Goal: Task Accomplishment & Management: Manage account settings

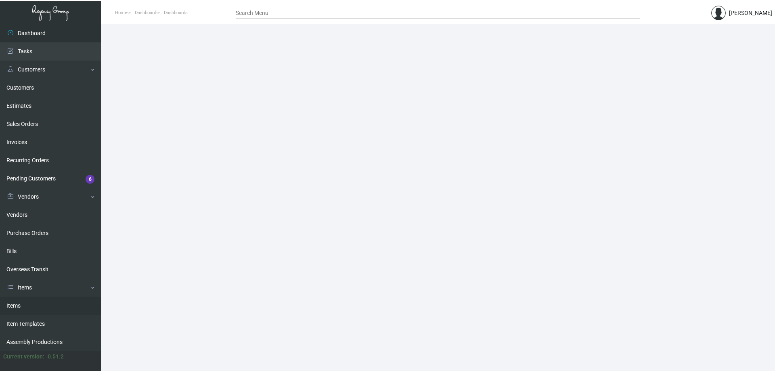
click at [19, 214] on link "Items" at bounding box center [50, 306] width 101 height 18
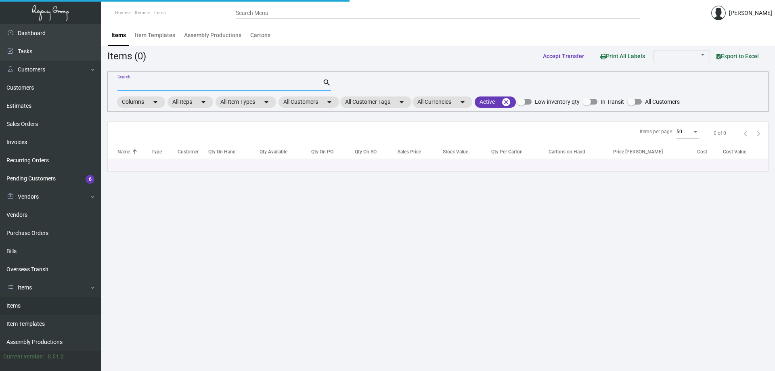
click at [154, 83] on input "Search" at bounding box center [220, 85] width 205 height 6
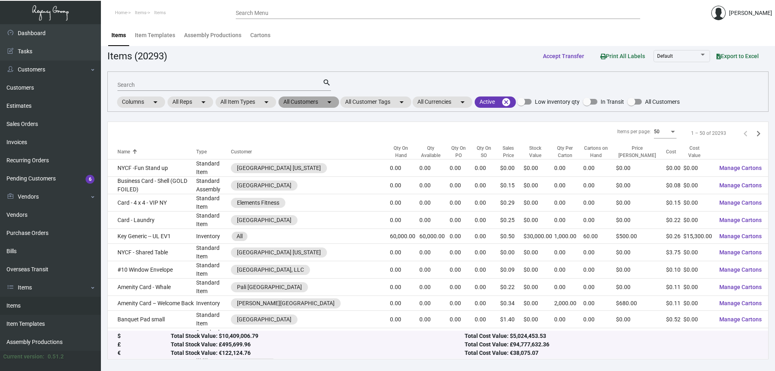
click at [317, 102] on mat-chip "All Customers arrow_drop_down" at bounding box center [309, 102] width 61 height 11
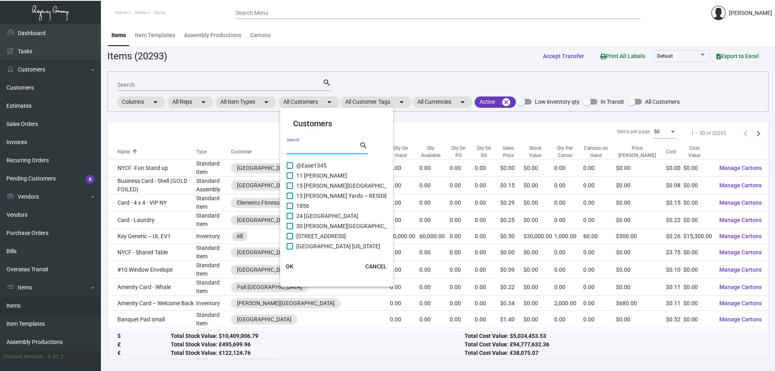
click at [310, 149] on input "Search" at bounding box center [323, 148] width 73 height 6
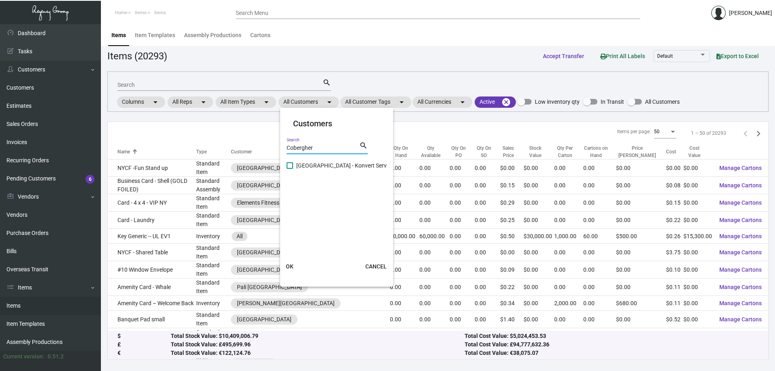
type input "Cobergher"
click at [290, 165] on span at bounding box center [290, 165] width 6 height 6
click at [290, 169] on input "[GEOGRAPHIC_DATA] - Konvert Service NV" at bounding box center [290, 169] width 0 height 0
checkbox input "true"
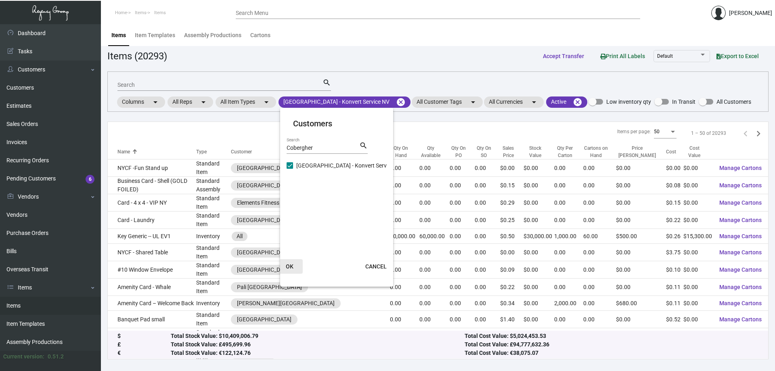
click at [287, 214] on span "OK" at bounding box center [290, 266] width 8 height 6
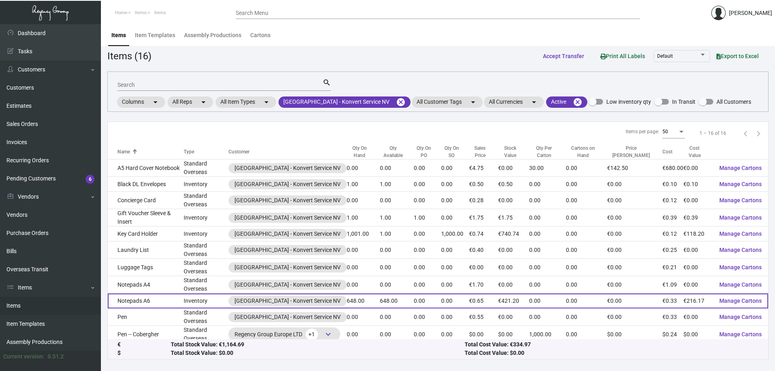
scroll to position [56, 0]
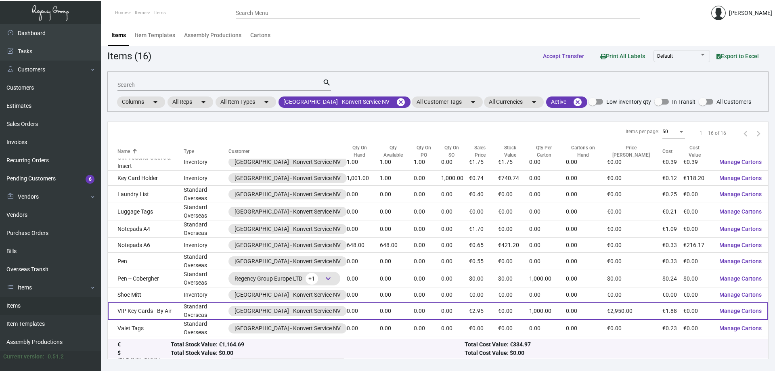
click at [153, 214] on td "VIP Key Cards - By Air" at bounding box center [146, 310] width 76 height 17
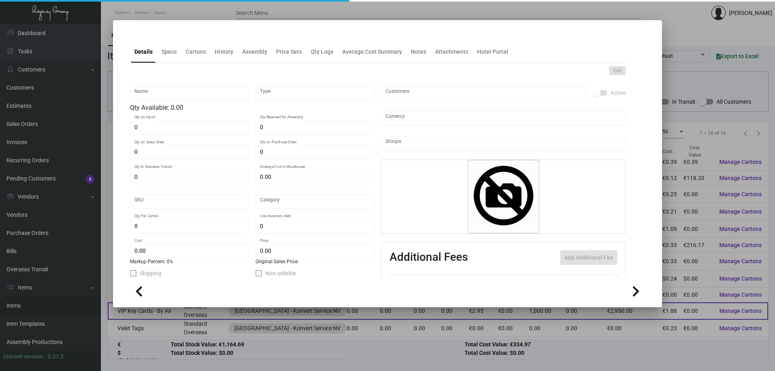
type input "VIP Key Cards - By Air"
type input "Standard Overseas"
type input "€ 0.00"
type input "Overseas"
type input "1,000"
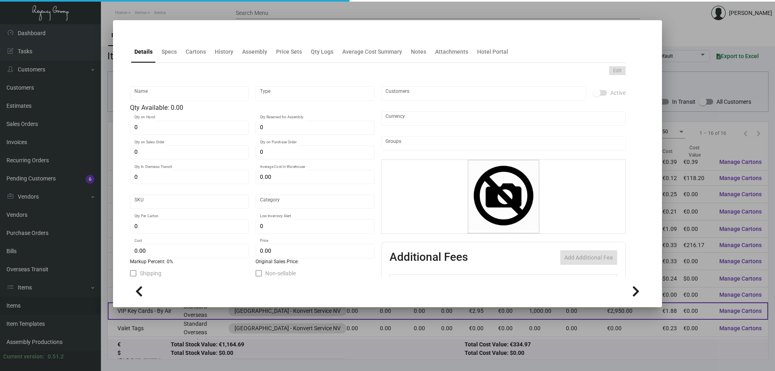
type input "1"
type input "€ 1.88"
type input "€ 2.95"
checkbox input "true"
type input "Euro Member Countries €"
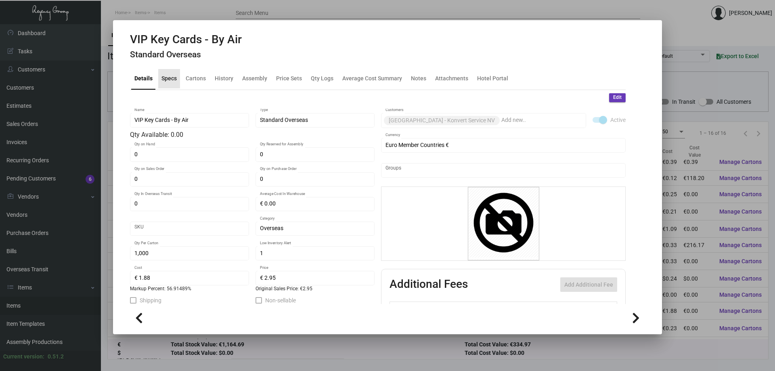
click at [166, 79] on div "Specs" at bounding box center [169, 78] width 15 height 8
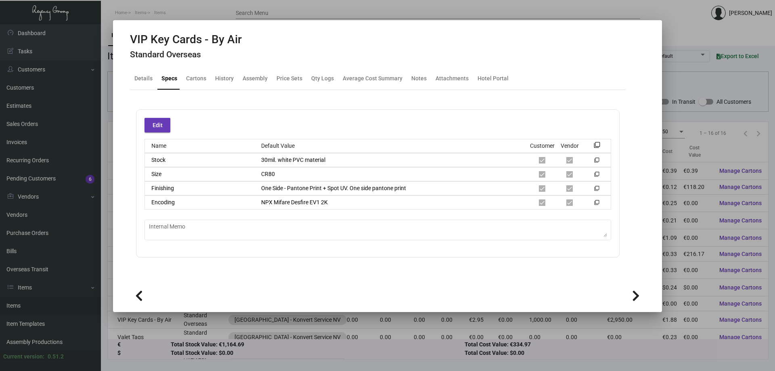
scroll to position [46, 0]
click at [417, 18] on div at bounding box center [387, 185] width 775 height 371
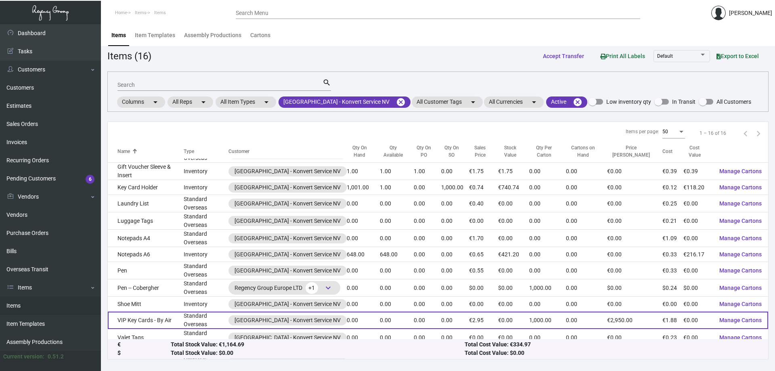
scroll to position [86, 0]
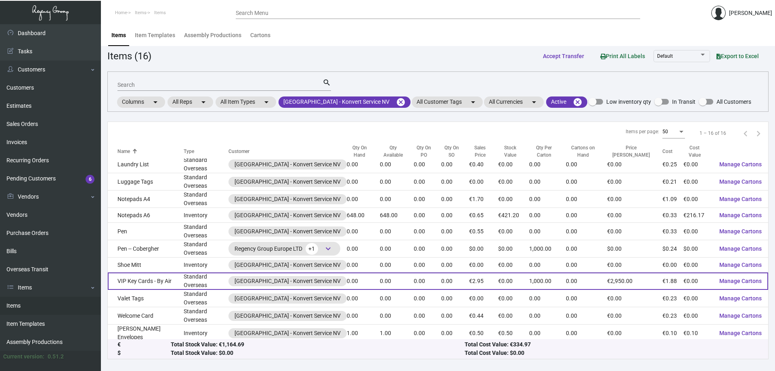
click at [172, 214] on td "VIP Key Cards - By Air" at bounding box center [146, 281] width 76 height 17
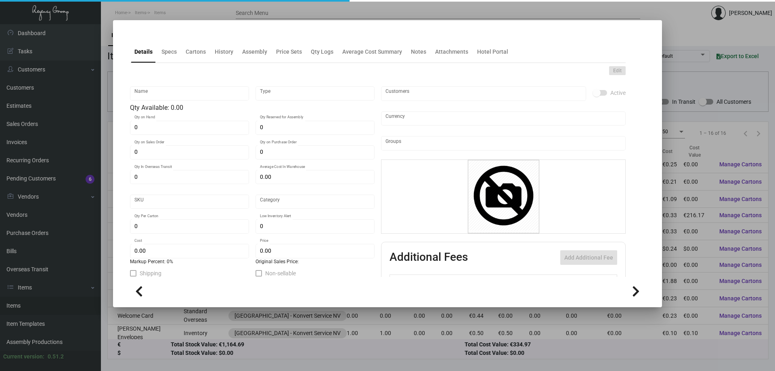
type input "VIP Key Cards - By Air"
type input "Standard Overseas"
type input "€ 0.00"
type input "Overseas"
type input "1,000"
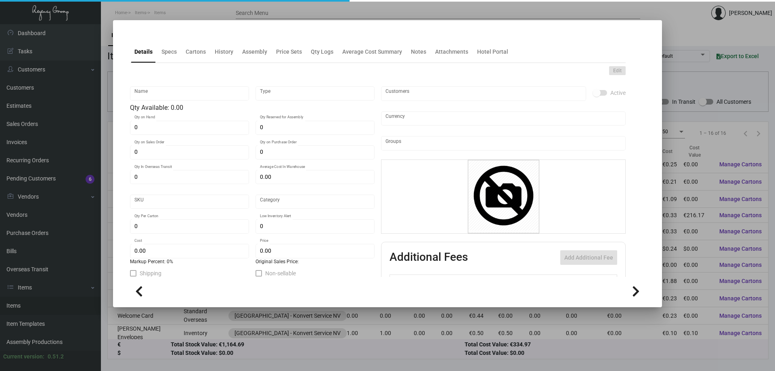
type input "1"
type input "€ 1.88"
type input "€ 2.95"
checkbox input "true"
type input "Euro Member Countries €"
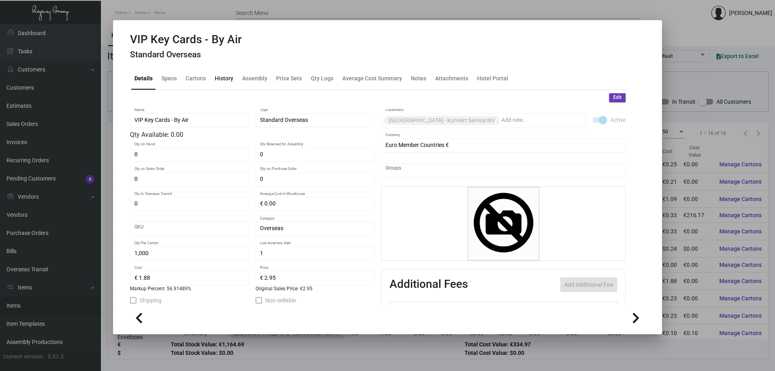
click at [222, 81] on div "History" at bounding box center [224, 78] width 19 height 8
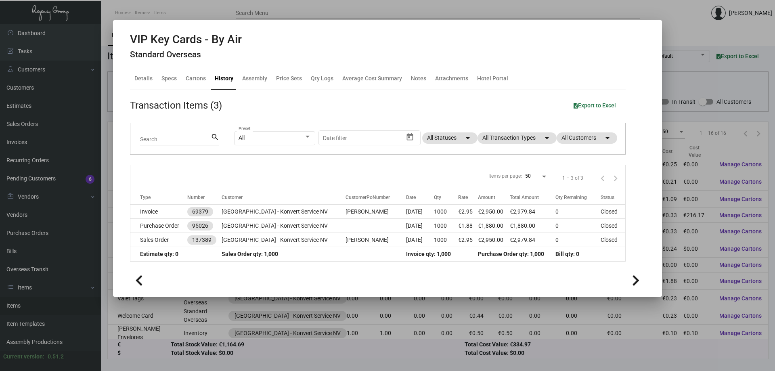
click at [417, 9] on div at bounding box center [387, 185] width 775 height 371
